Goal: Task Accomplishment & Management: Manage account settings

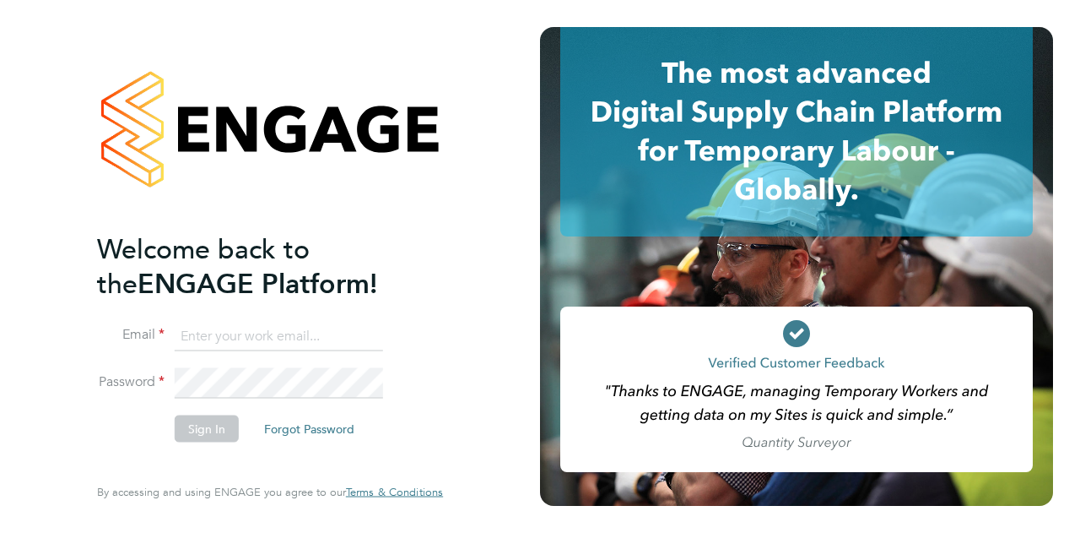
type input "sabrina.gittens@wates.co.uk"
click at [228, 430] on button "Sign In" at bounding box center [207, 427] width 64 height 27
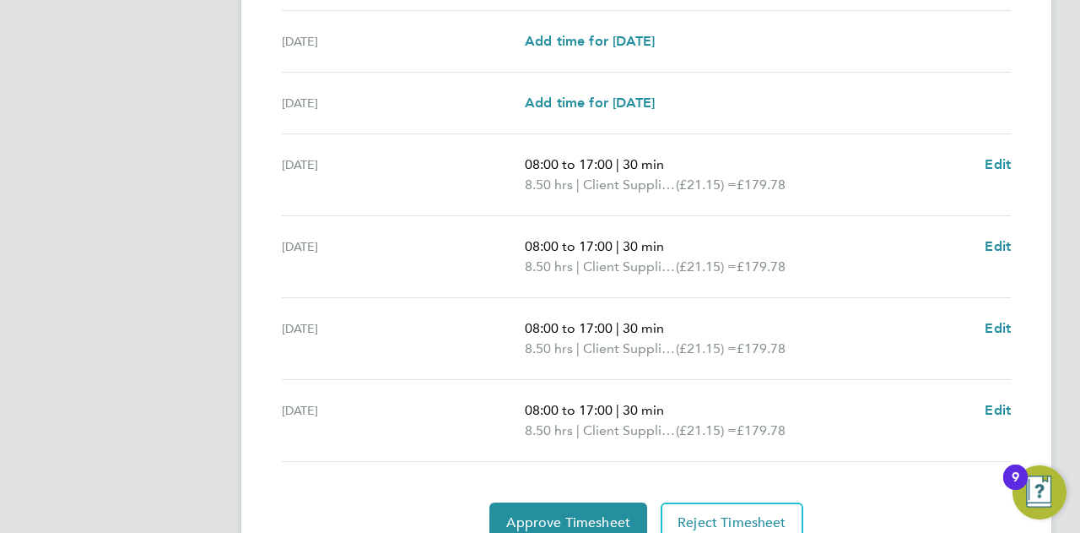
scroll to position [663, 0]
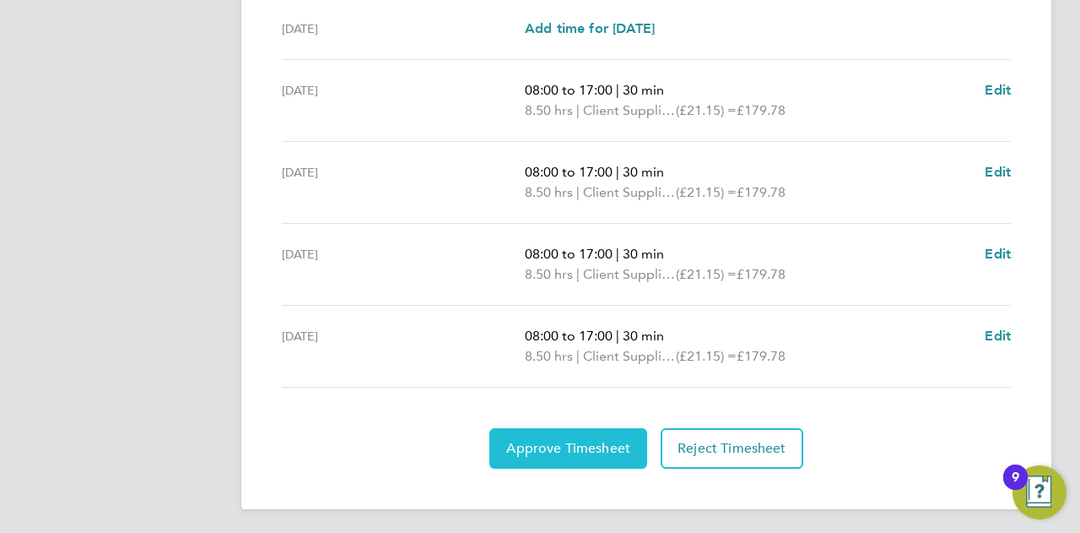
click at [614, 458] on button "Approve Timesheet" at bounding box center [569, 448] width 158 height 41
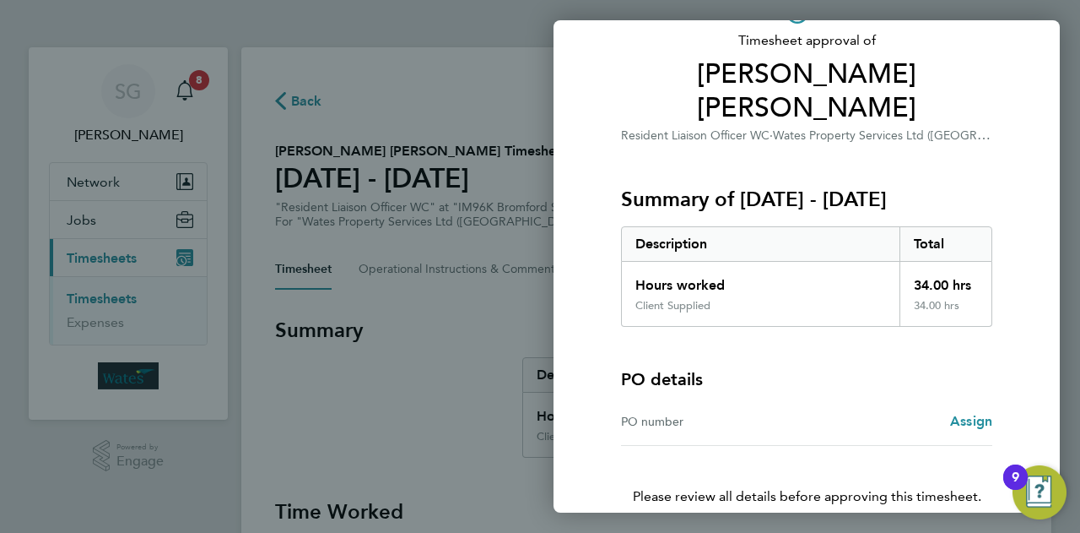
scroll to position [158, 0]
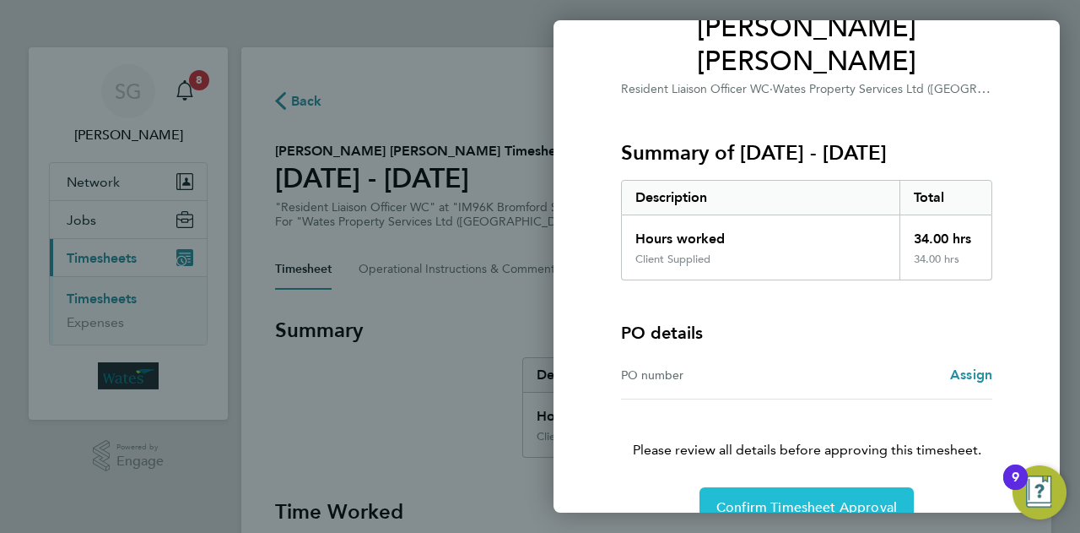
click at [852, 499] on span "Confirm Timesheet Approval" at bounding box center [807, 507] width 181 height 17
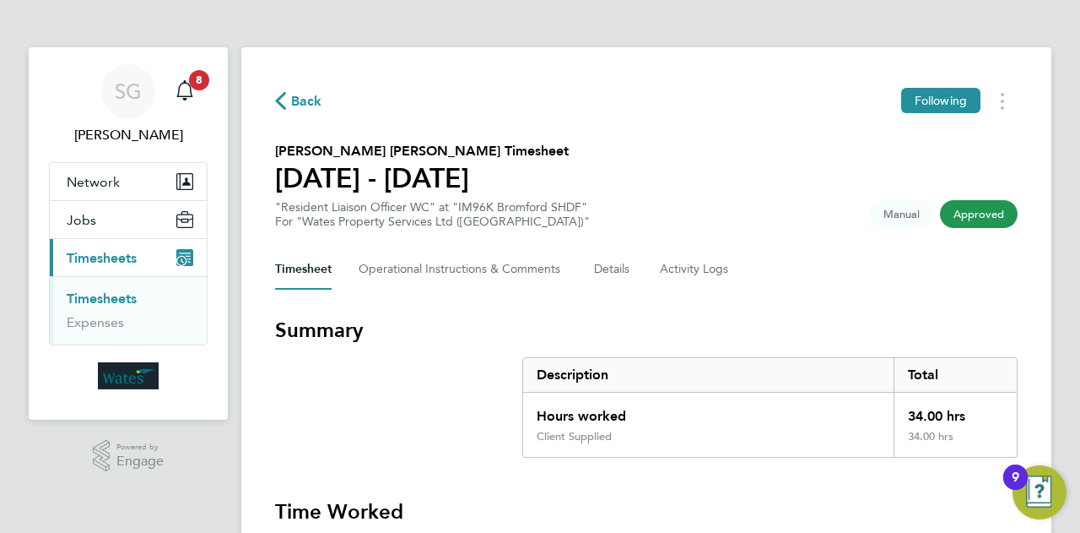
click at [123, 261] on span "Timesheets" at bounding box center [102, 258] width 70 height 16
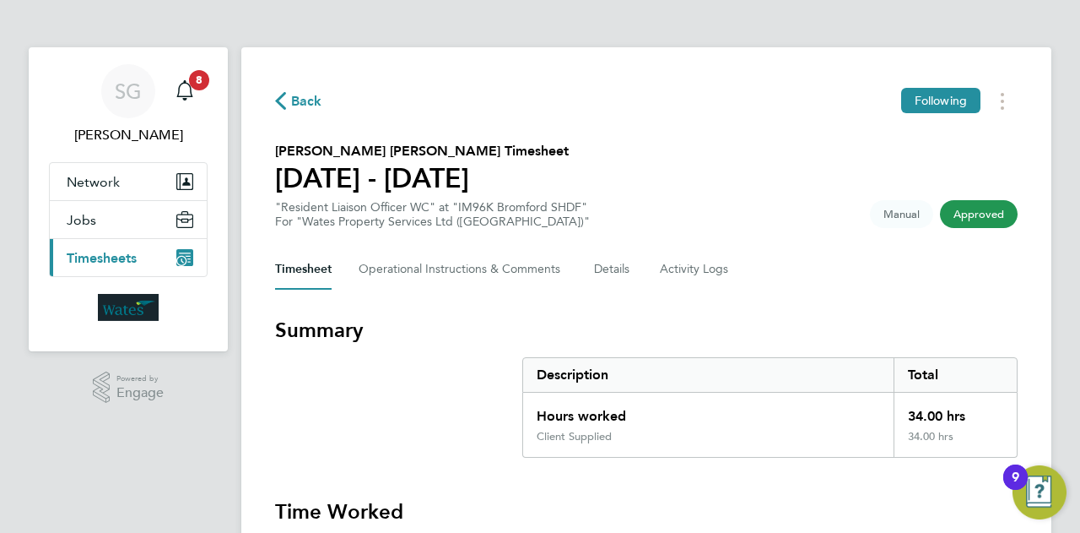
click at [123, 261] on span "Timesheets" at bounding box center [102, 258] width 70 height 16
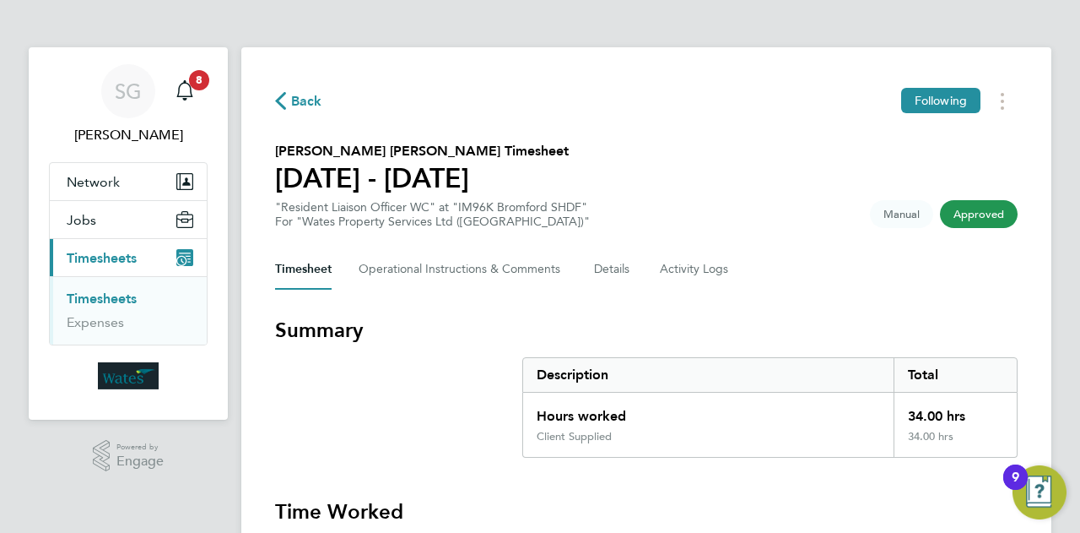
click at [118, 298] on link "Timesheets" at bounding box center [102, 298] width 70 height 16
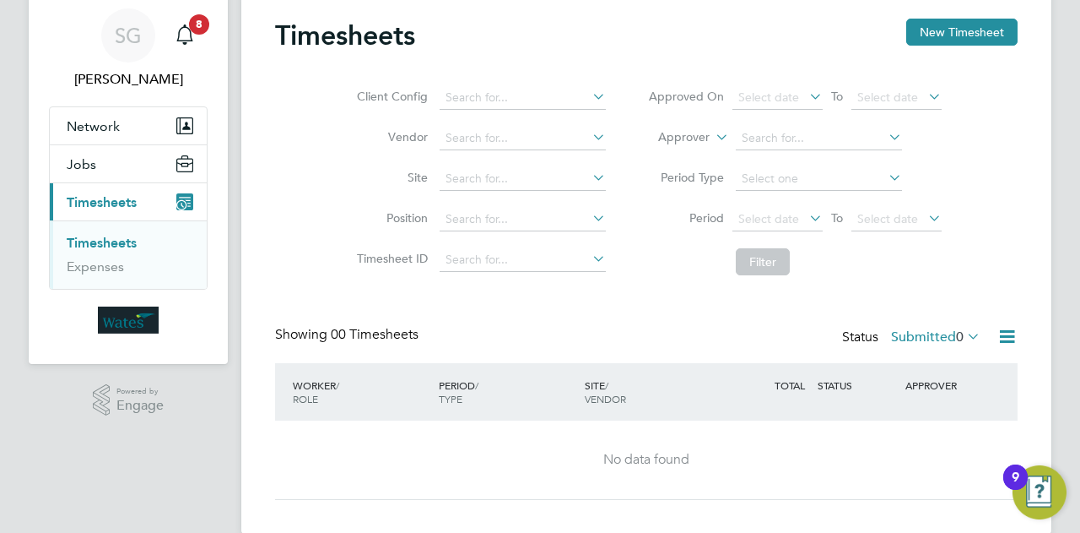
scroll to position [82, 0]
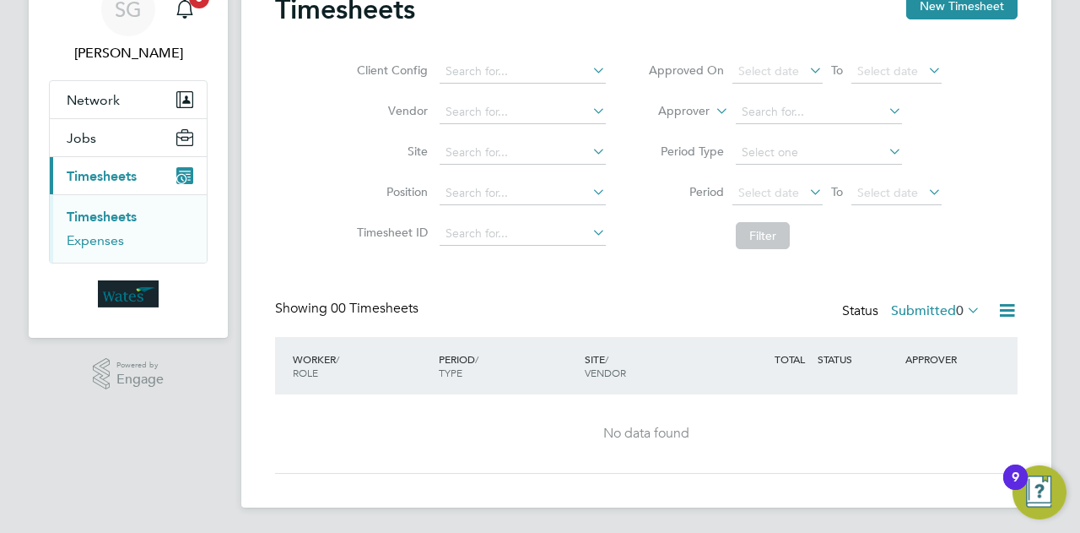
click at [86, 237] on link "Expenses" at bounding box center [95, 240] width 57 height 16
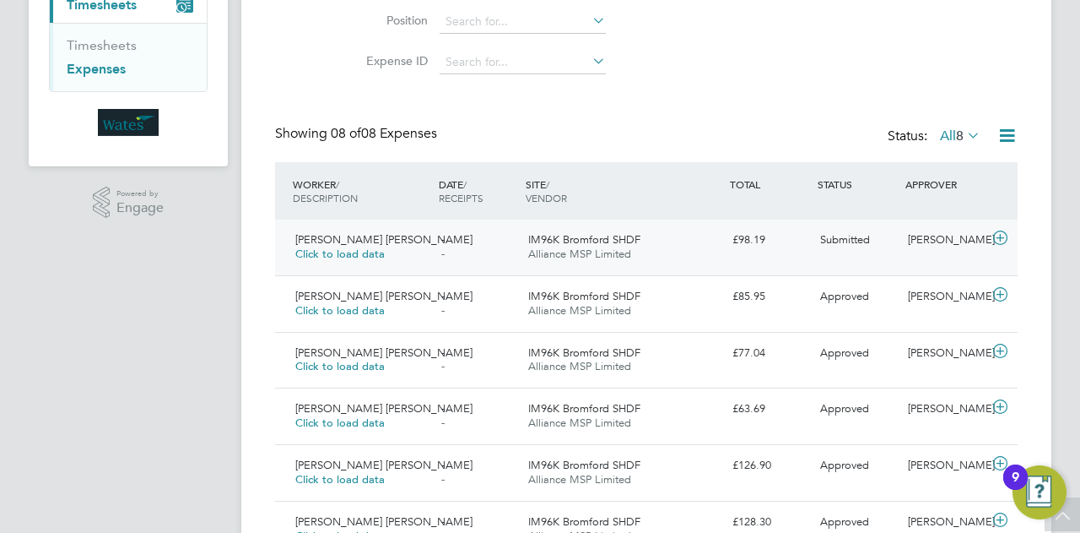
click at [1001, 235] on icon at bounding box center [1000, 238] width 21 height 14
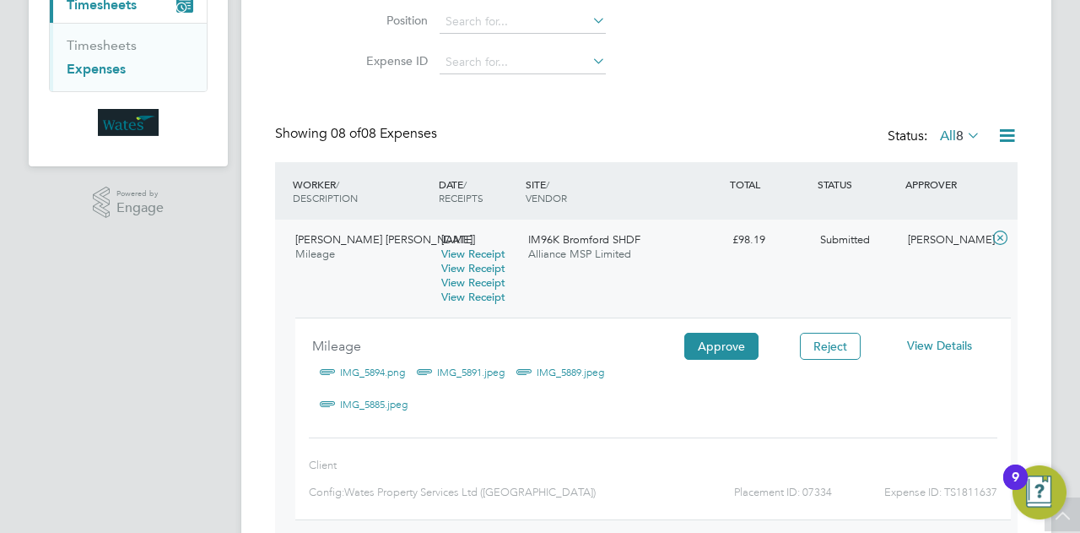
click at [357, 371] on link "IMG_5894.png" at bounding box center [372, 372] width 65 height 25
click at [721, 355] on button "Approve" at bounding box center [722, 346] width 74 height 27
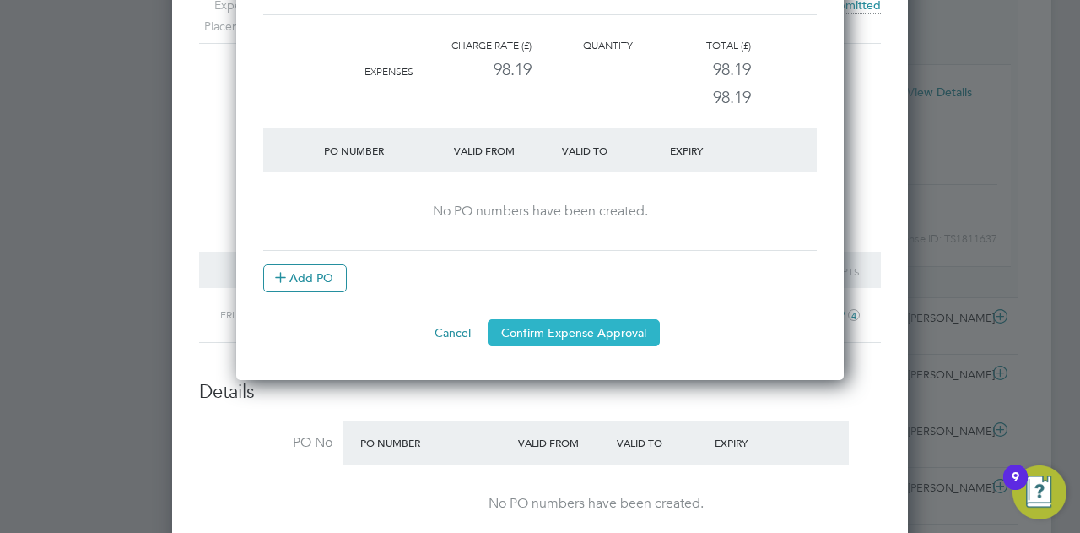
click at [591, 329] on button "Confirm Expense Approval" at bounding box center [574, 332] width 172 height 27
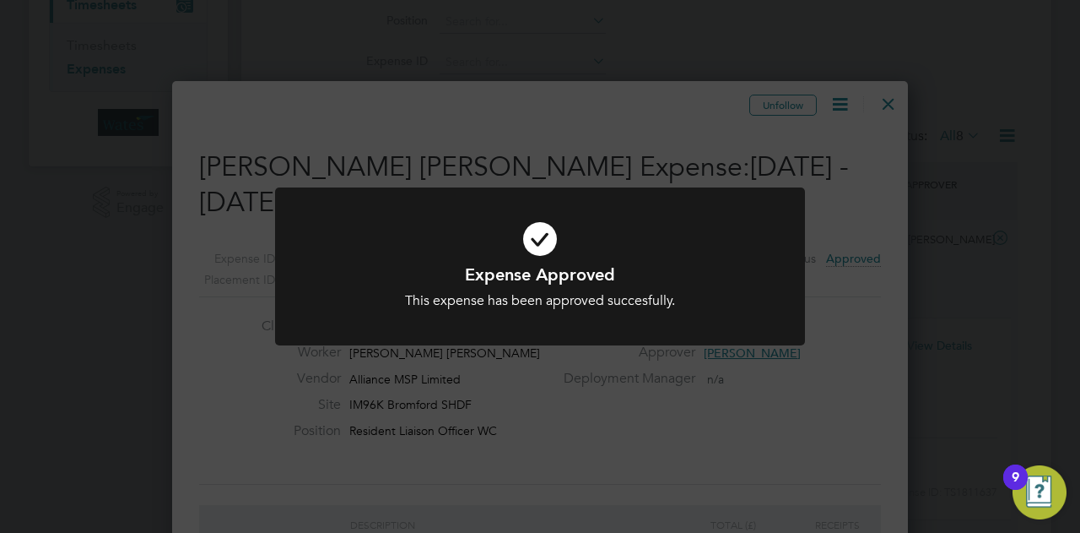
click at [890, 106] on div "Expense Approved This expense has been approved succesfully. Cancel Okay" at bounding box center [540, 266] width 1080 height 533
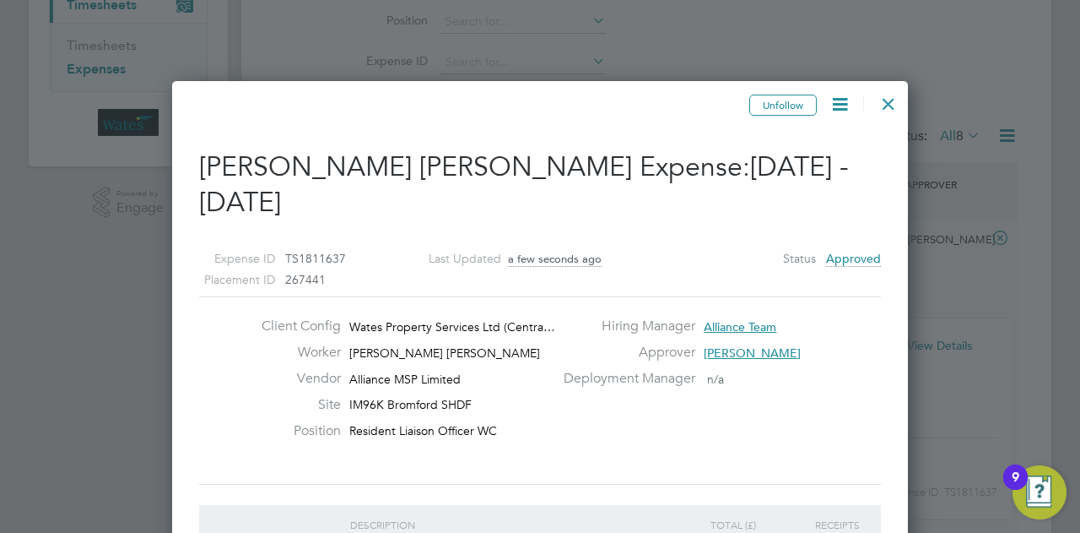
click at [890, 106] on div at bounding box center [889, 99] width 30 height 30
